Goal: Information Seeking & Learning: Learn about a topic

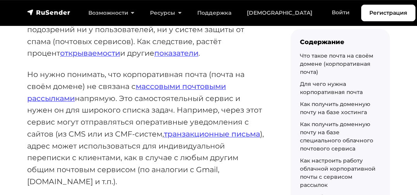
scroll to position [214, 0]
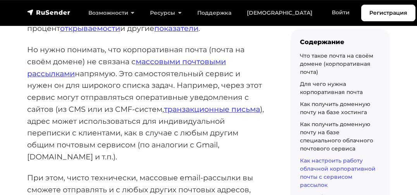
click at [316, 166] on link "Как настроить работу облачной корпоративной почты с сервисом рассылок" at bounding box center [338, 172] width 76 height 31
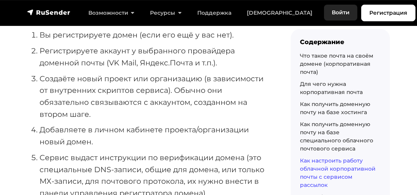
scroll to position [8770, 0]
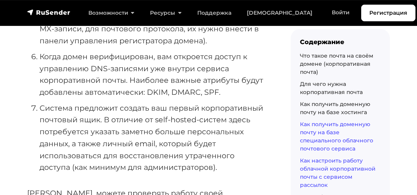
click at [316, 124] on link "Как получить доменную почту на базе специального облачного почтового сервиса" at bounding box center [336, 136] width 73 height 31
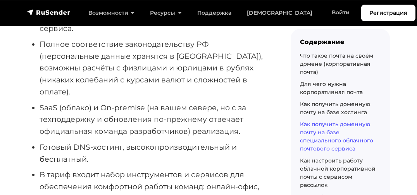
scroll to position [5879, 0]
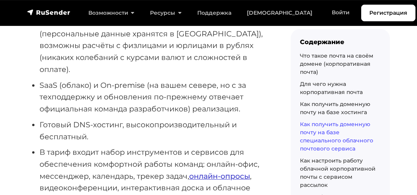
click at [200, 172] on link "онлайн-опросы" at bounding box center [219, 176] width 61 height 9
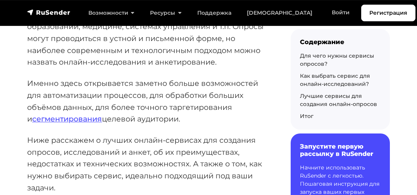
scroll to position [176, 0]
